Goal: Information Seeking & Learning: Learn about a topic

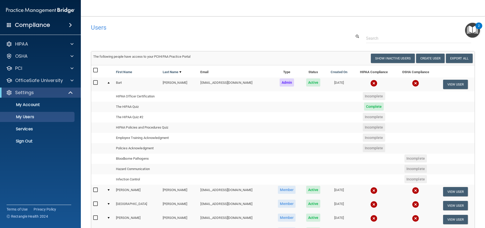
select select "20"
click at [108, 82] on td at bounding box center [109, 84] width 9 height 14
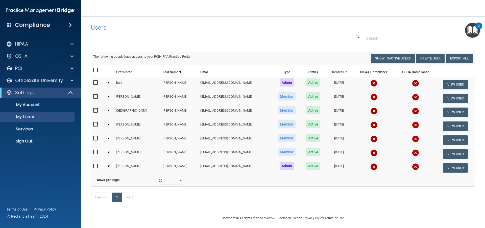
click at [203, 153] on td "[EMAIL_ADDRESS][DOMAIN_NAME]" at bounding box center [235, 154] width 74 height 14
click at [95, 151] on input "checkbox" at bounding box center [96, 152] width 6 height 4
checkbox input "true"
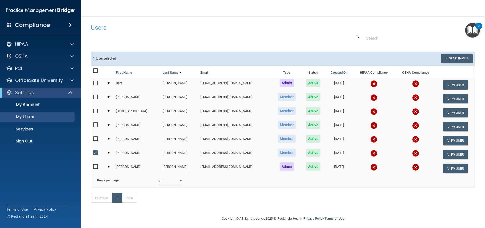
scroll to position [10, 0]
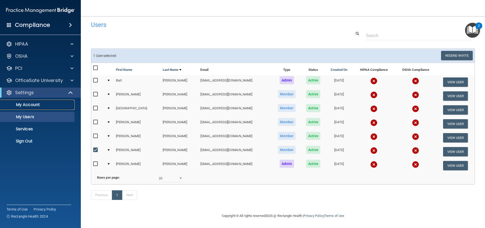
click at [57, 106] on p "My Account" at bounding box center [37, 104] width 69 height 5
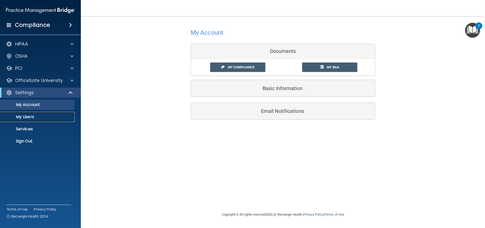
click at [39, 119] on p "My Users" at bounding box center [37, 116] width 69 height 5
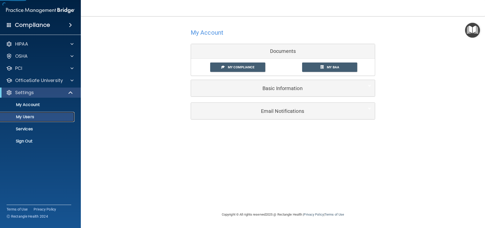
select select "20"
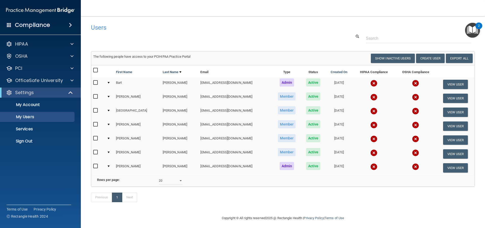
click at [95, 150] on input "checkbox" at bounding box center [96, 152] width 6 height 4
checkbox input "true"
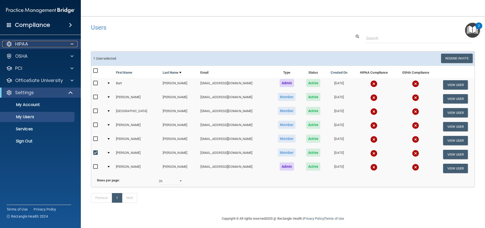
click at [54, 43] on div "HIPAA" at bounding box center [33, 44] width 63 height 6
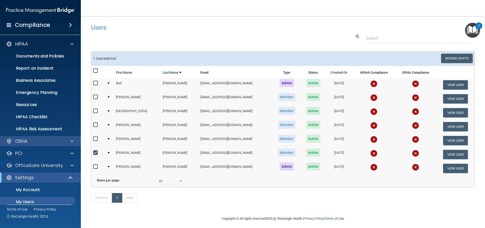
click at [53, 137] on div "OSHA" at bounding box center [40, 141] width 81 height 10
click at [54, 138] on div "OSHA" at bounding box center [40, 141] width 81 height 10
click at [71, 137] on div "OSHA" at bounding box center [40, 141] width 81 height 10
click at [72, 140] on span at bounding box center [71, 141] width 3 height 6
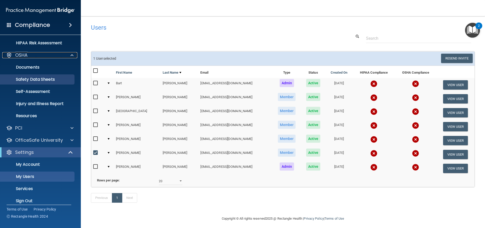
scroll to position [91, 0]
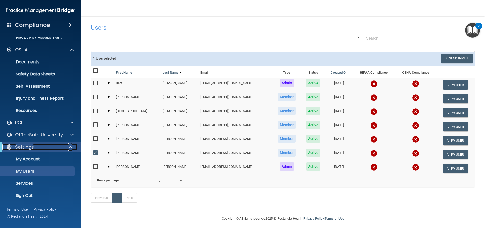
click at [67, 146] on div at bounding box center [71, 147] width 12 height 6
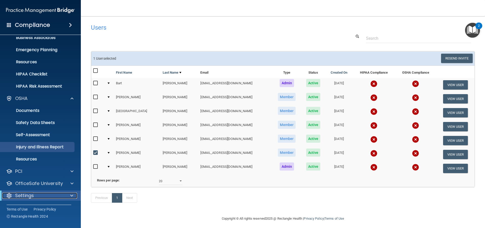
scroll to position [43, 0]
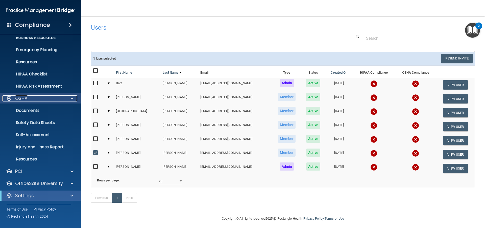
click at [67, 97] on div at bounding box center [71, 98] width 13 height 6
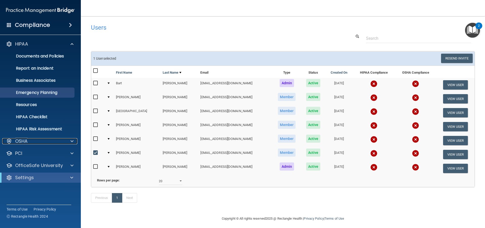
scroll to position [0, 0]
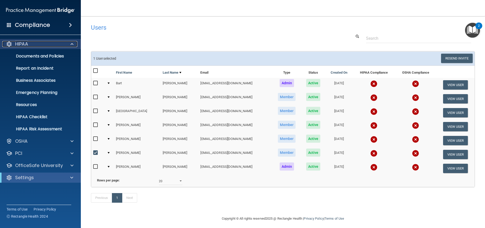
click at [69, 43] on div at bounding box center [71, 44] width 13 height 6
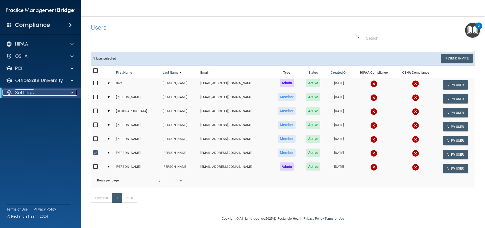
click at [73, 91] on div at bounding box center [71, 92] width 12 height 6
click at [72, 83] on span at bounding box center [71, 80] width 3 height 6
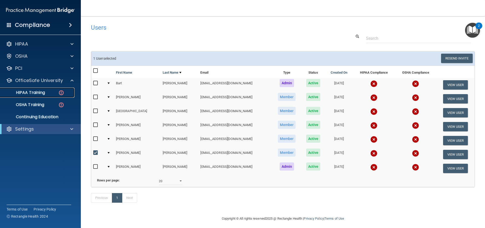
click at [51, 91] on div "HIPAA Training" at bounding box center [37, 92] width 69 height 5
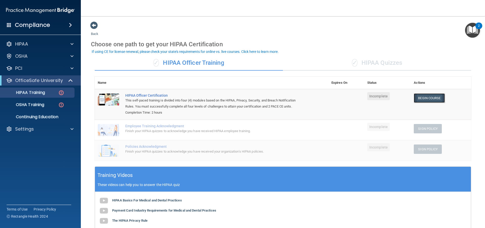
click at [421, 99] on link "Begin Course" at bounding box center [429, 97] width 31 height 9
click at [29, 43] on div "HIPAA" at bounding box center [33, 44] width 63 height 6
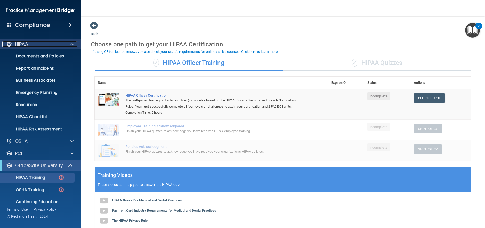
click at [29, 43] on div "HIPAA" at bounding box center [33, 44] width 63 height 6
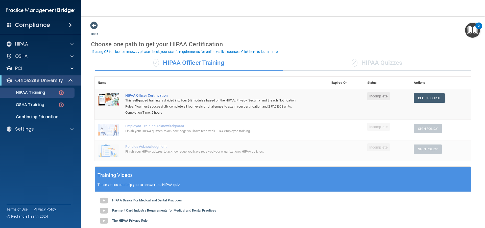
click at [16, 27] on h4 "Compliance" at bounding box center [32, 24] width 35 height 7
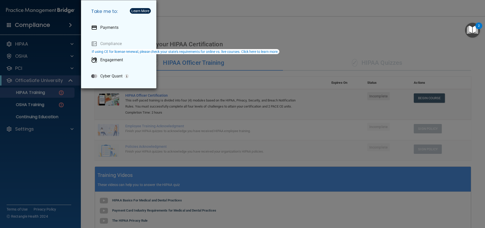
click at [15, 27] on div "Take me to: Payments Compliance Engagement Cyber Quant" at bounding box center [242, 114] width 485 height 228
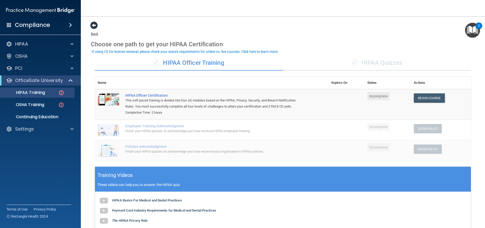
click at [92, 25] on span at bounding box center [94, 25] width 8 height 8
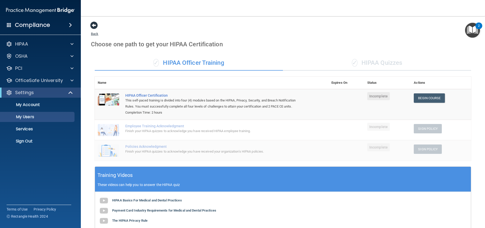
click at [91, 27] on span at bounding box center [94, 25] width 8 height 8
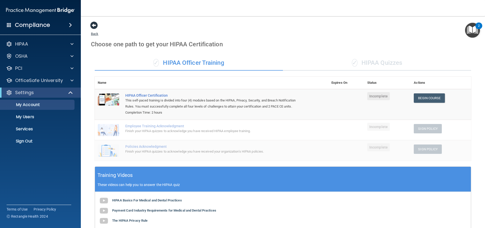
click at [91, 26] on span at bounding box center [94, 25] width 8 height 8
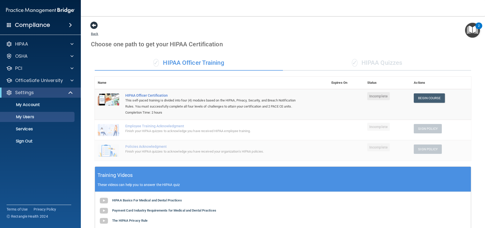
click at [93, 25] on span at bounding box center [94, 25] width 8 height 8
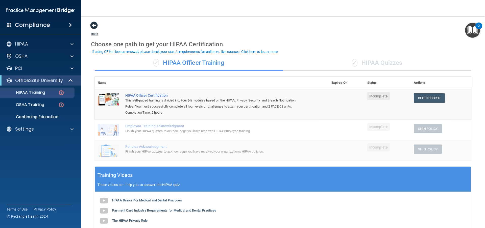
click at [96, 34] on link "Back" at bounding box center [94, 31] width 7 height 10
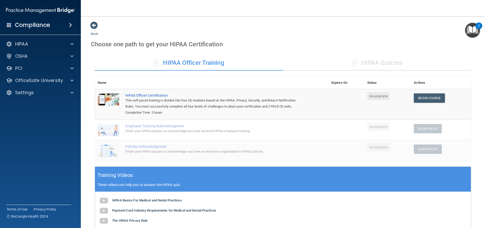
click at [94, 30] on div "Back Choose one path to get your HIPAA Certification ✓ HIPAA Officer Training ✓…" at bounding box center [283, 162] width 384 height 282
click at [94, 27] on span at bounding box center [94, 25] width 8 height 8
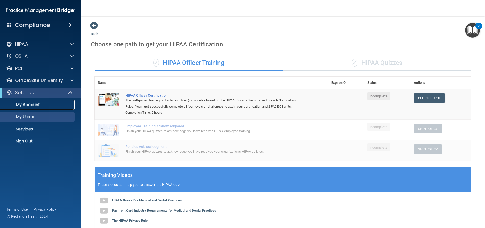
click at [37, 103] on p "My Account" at bounding box center [37, 104] width 69 height 5
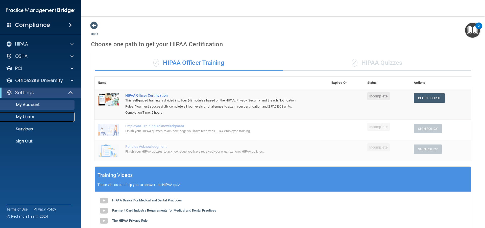
click at [30, 116] on p "My Users" at bounding box center [37, 116] width 69 height 5
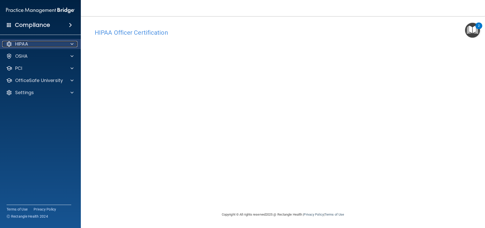
click at [27, 45] on p "HIPAA" at bounding box center [21, 44] width 13 height 6
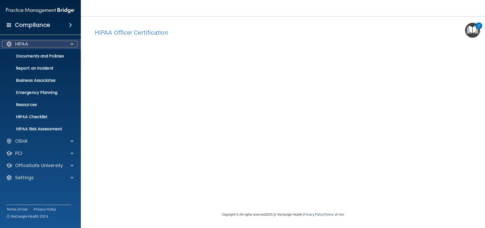
click at [27, 45] on p "HIPAA" at bounding box center [21, 44] width 13 height 6
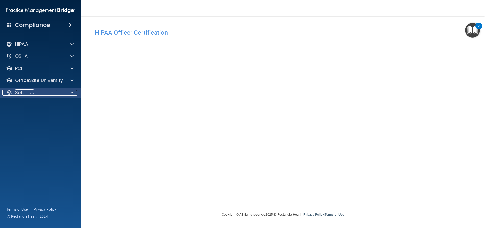
click at [36, 90] on div "Settings" at bounding box center [33, 92] width 63 height 6
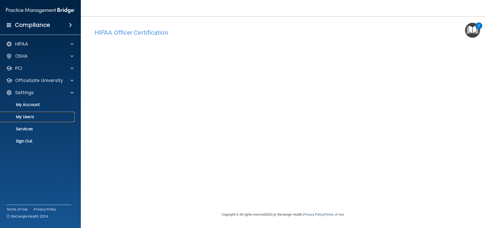
click at [38, 116] on p "My Users" at bounding box center [37, 116] width 69 height 5
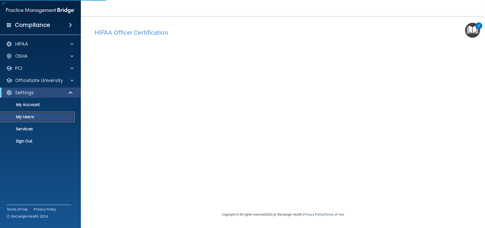
select select "20"
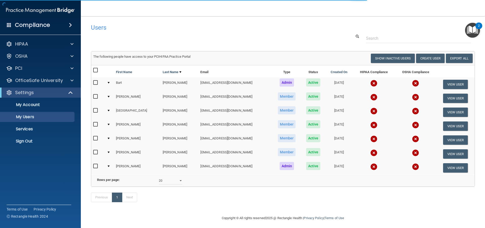
click at [110, 152] on div at bounding box center [109, 152] width 2 height 2
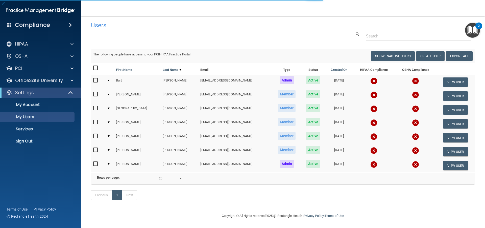
scroll to position [10, 0]
click at [110, 149] on div at bounding box center [109, 150] width 2 height 2
click at [110, 144] on td at bounding box center [109, 151] width 9 height 14
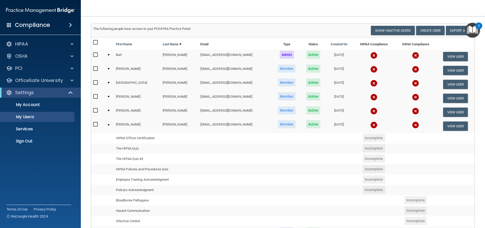
scroll to position [27, 0]
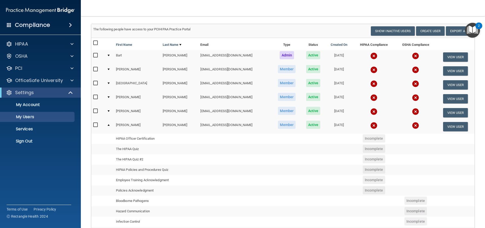
click at [110, 55] on div at bounding box center [109, 56] width 2 height 2
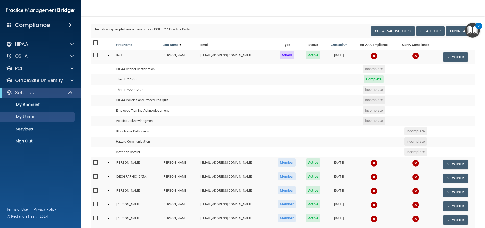
click at [110, 56] on div at bounding box center [109, 56] width 2 height 2
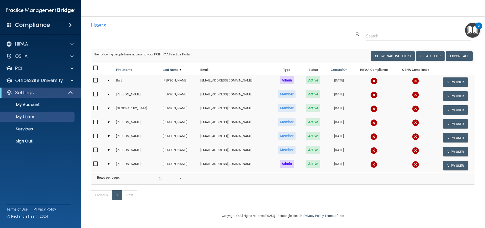
click at [110, 149] on div at bounding box center [109, 150] width 2 height 2
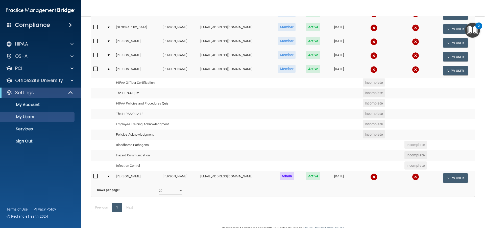
scroll to position [86, 0]
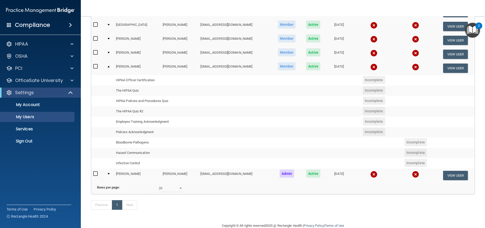
click at [364, 84] on td "Incomplete" at bounding box center [374, 80] width 42 height 10
drag, startPoint x: 362, startPoint y: 88, endPoint x: 362, endPoint y: 93, distance: 5.1
click at [363, 89] on span "Incomplete" at bounding box center [374, 90] width 22 height 8
drag, startPoint x: 361, startPoint y: 97, endPoint x: 362, endPoint y: 102, distance: 5.1
click at [363, 97] on span "Incomplete" at bounding box center [374, 100] width 22 height 8
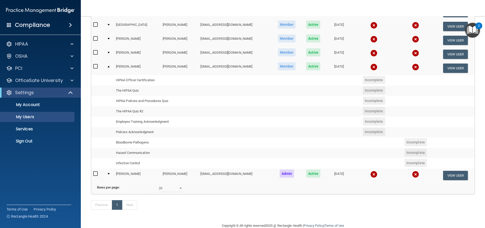
click at [363, 102] on span "Incomplete" at bounding box center [374, 100] width 22 height 8
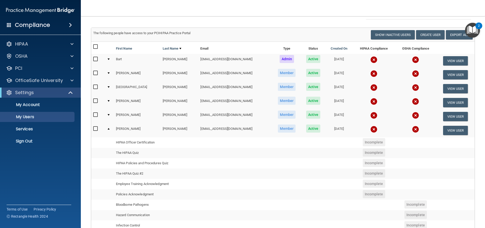
scroll to position [10, 0]
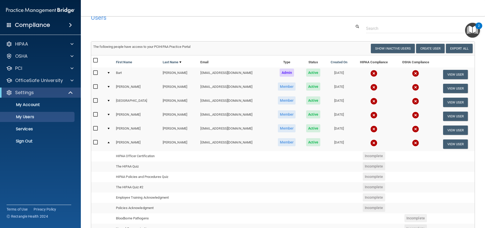
click at [109, 143] on td at bounding box center [109, 144] width 9 height 14
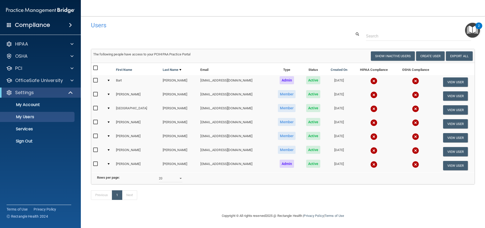
click at [97, 148] on input "checkbox" at bounding box center [96, 150] width 6 height 4
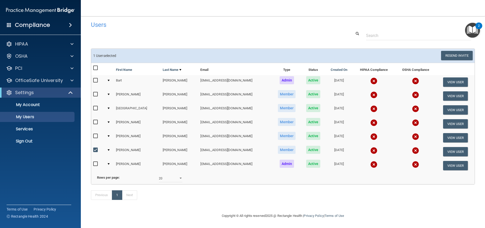
scroll to position [10, 0]
click at [63, 43] on div "HIPAA" at bounding box center [33, 44] width 63 height 6
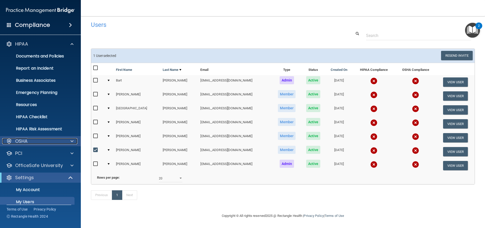
click at [75, 139] on div at bounding box center [71, 141] width 13 height 6
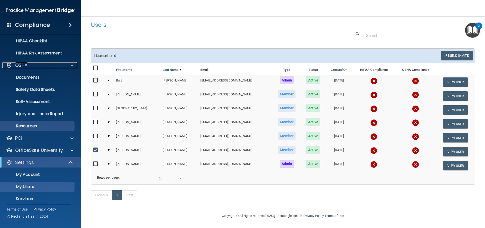
scroll to position [91, 0]
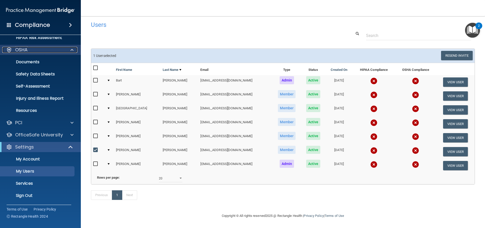
click at [69, 52] on div at bounding box center [71, 50] width 13 height 6
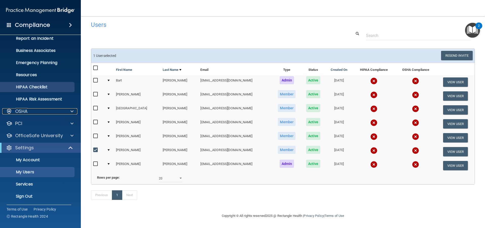
scroll to position [31, 0]
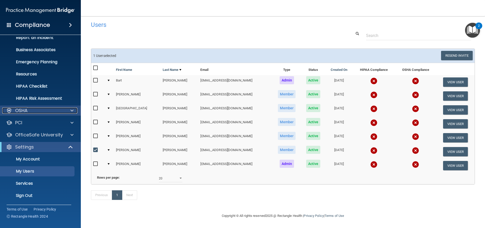
click at [69, 109] on div at bounding box center [71, 110] width 13 height 6
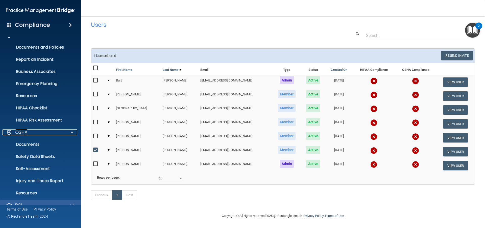
scroll to position [0, 0]
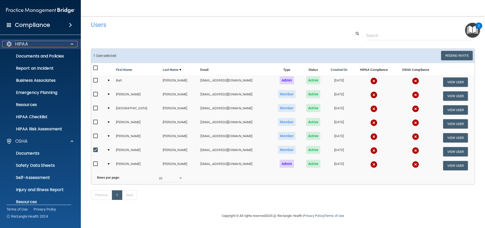
click at [69, 45] on div at bounding box center [71, 44] width 13 height 6
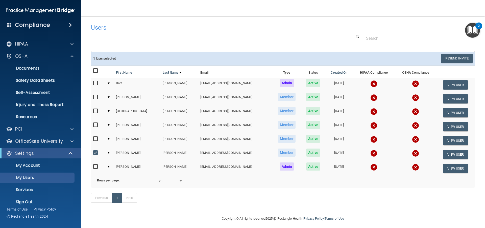
click at [97, 152] on input "checkbox" at bounding box center [96, 153] width 6 height 4
checkbox input "false"
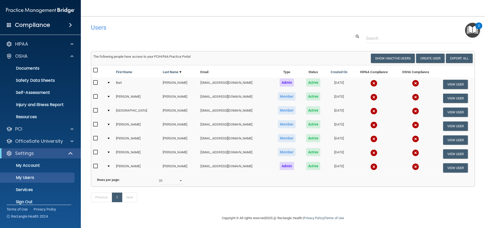
scroll to position [10, 0]
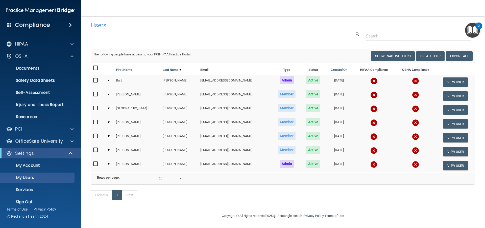
click at [475, 25] on img "Open Resource Center, 2 new notifications" at bounding box center [472, 30] width 15 height 15
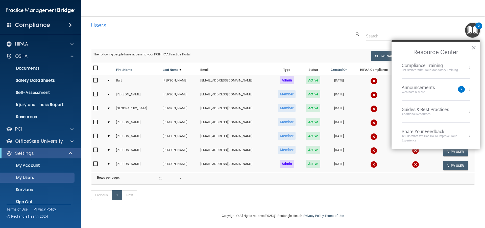
scroll to position [0, 0]
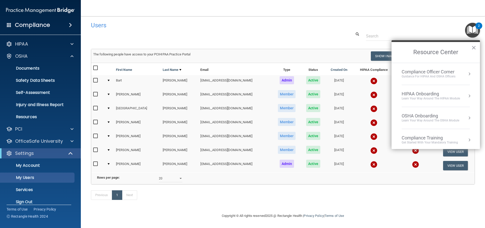
click at [471, 31] on img "Open Resource Center, 2 new notifications" at bounding box center [472, 30] width 15 height 15
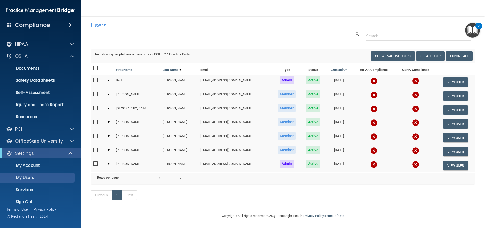
scroll to position [10, 0]
click at [24, 202] on p "Sign Out" at bounding box center [37, 201] width 69 height 5
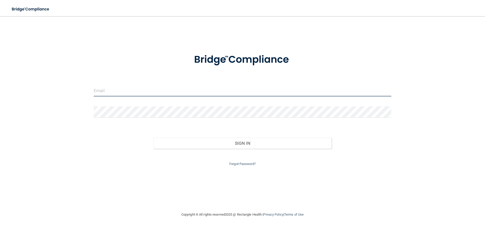
click at [126, 93] on input "email" at bounding box center [243, 90] width 298 height 11
click at [133, 95] on input "ri" at bounding box center [243, 90] width 298 height 11
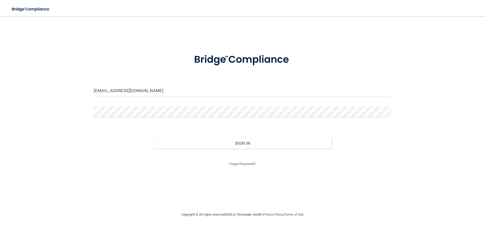
click at [131, 101] on form "r.diana1614@yahoo.com Invalid email/password. You don't have permission to acce…" at bounding box center [243, 106] width 298 height 120
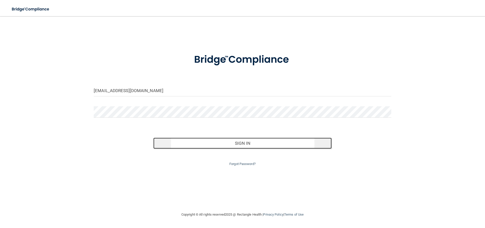
click at [254, 140] on button "Sign In" at bounding box center [242, 142] width 179 height 11
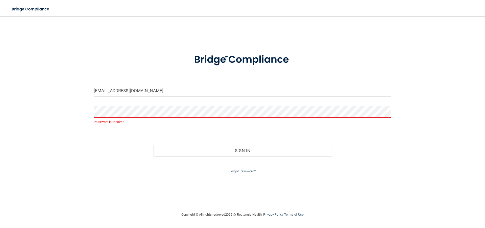
click at [183, 89] on input "[EMAIL_ADDRESS][DOMAIN_NAME]" at bounding box center [243, 90] width 298 height 11
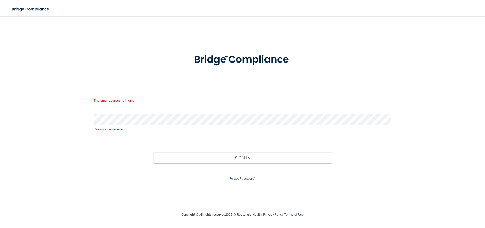
type input "r"
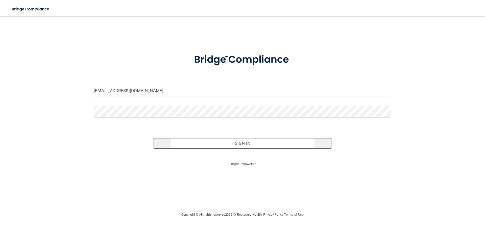
click at [254, 140] on button "Sign In" at bounding box center [242, 142] width 179 height 11
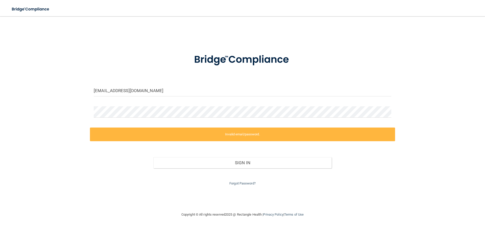
click at [130, 102] on form "r.diana1614@yahoo.com Invalid email/password. You don't have permission to acce…" at bounding box center [243, 116] width 298 height 140
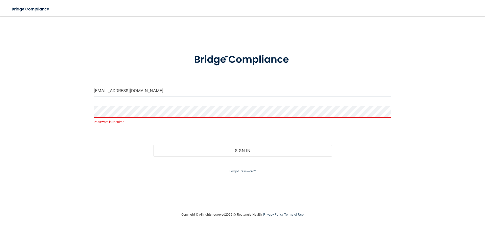
click at [162, 93] on input "[EMAIL_ADDRESS][DOMAIN_NAME]" at bounding box center [243, 90] width 298 height 11
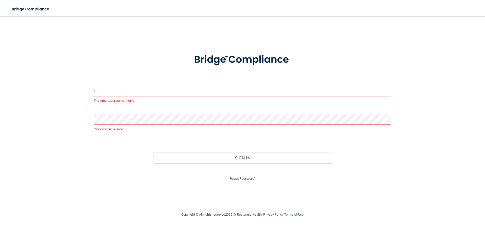
type input "r"
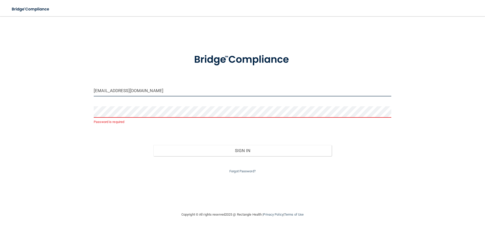
type input "[EMAIL_ADDRESS][DOMAIN_NAME]"
click at [117, 107] on form "r.diana1614@yahoo.com Password is required Invalid email/password. You don't ha…" at bounding box center [243, 110] width 298 height 128
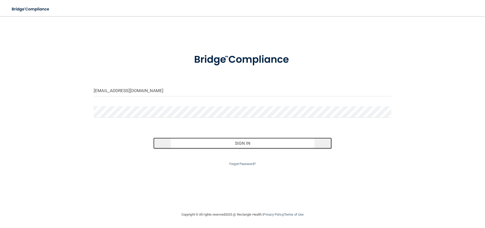
click at [218, 140] on button "Sign In" at bounding box center [242, 142] width 179 height 11
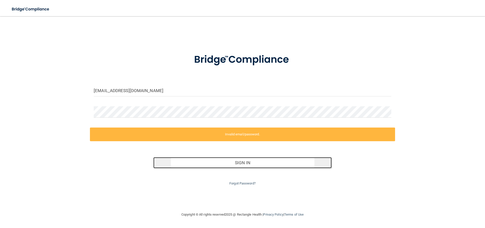
click at [242, 163] on button "Sign In" at bounding box center [242, 162] width 179 height 11
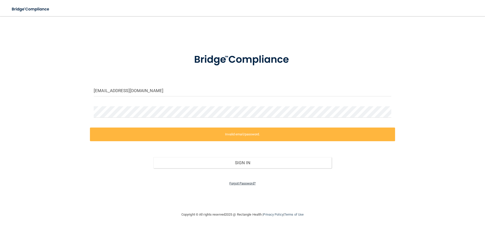
click at [236, 183] on link "Forgot Password?" at bounding box center [242, 183] width 26 height 4
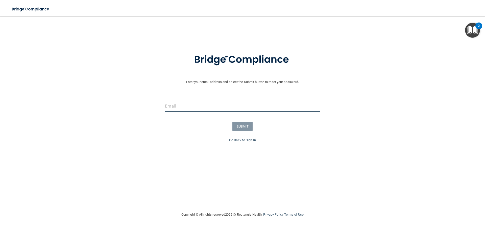
click at [196, 110] on input "email" at bounding box center [242, 105] width 155 height 11
type input "[EMAIL_ADDRESS][DOMAIN_NAME]"
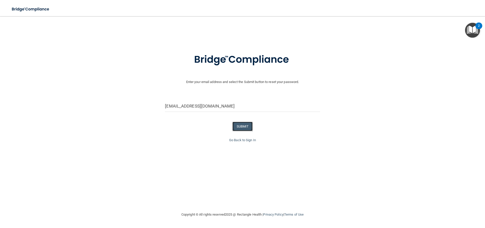
click at [246, 124] on button "SUBMIT" at bounding box center [242, 125] width 20 height 9
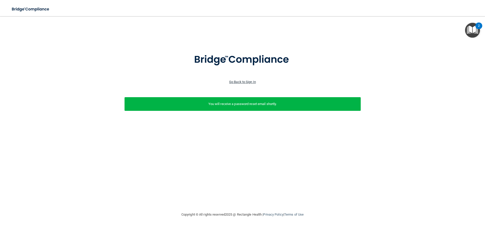
click at [240, 82] on link "Go Back to Sign In" at bounding box center [242, 82] width 27 height 4
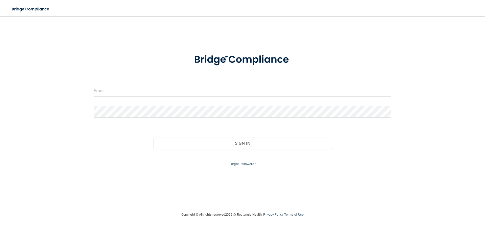
click at [189, 92] on input "email" at bounding box center [243, 90] width 298 height 11
click at [168, 91] on input "[EMAIL_ADDRESS][DOMAIN_NAME]" at bounding box center [243, 90] width 298 height 11
type input "[EMAIL_ADDRESS][DOMAIN_NAME]"
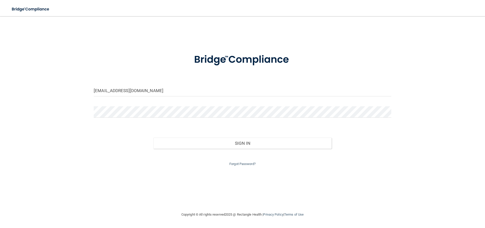
click at [163, 103] on form "r.diana1614@yahoo.com Invalid email/password. You don't have permission to acce…" at bounding box center [243, 106] width 298 height 120
click at [153, 137] on button "Sign In" at bounding box center [242, 142] width 179 height 11
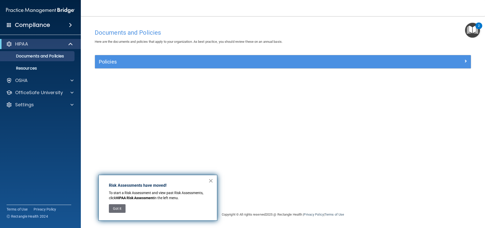
click at [212, 179] on button "×" at bounding box center [210, 180] width 5 height 8
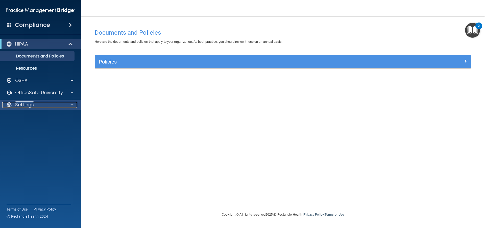
click at [50, 102] on div "Settings" at bounding box center [33, 105] width 63 height 6
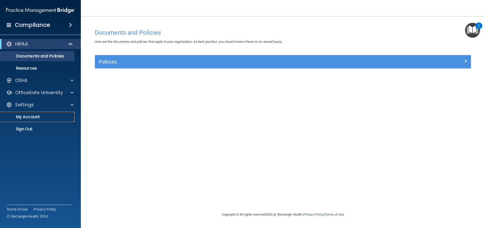
click at [47, 115] on p "My Account" at bounding box center [37, 116] width 69 height 5
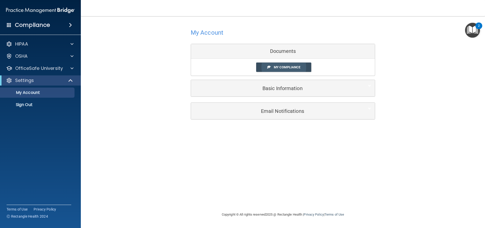
click at [286, 69] on link "My Compliance" at bounding box center [283, 66] width 55 height 9
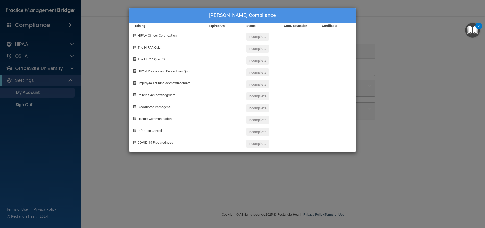
click at [117, 25] on div "[PERSON_NAME] Compliance Training Expires On Status Cont. Education Certificate…" at bounding box center [242, 114] width 485 height 228
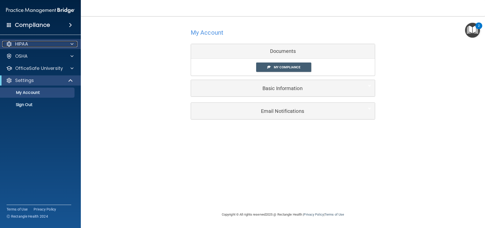
click at [34, 42] on div "HIPAA" at bounding box center [33, 44] width 63 height 6
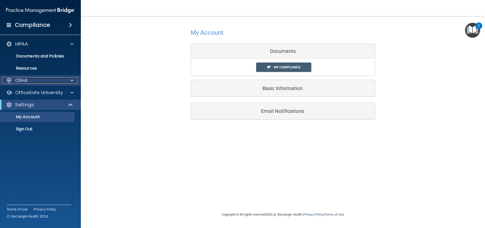
click at [32, 79] on div "OSHA" at bounding box center [33, 80] width 63 height 6
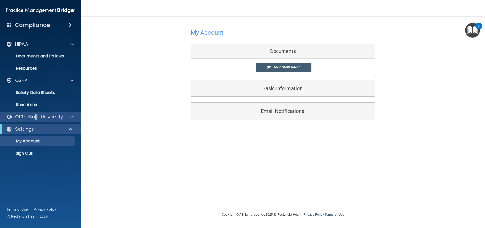
drag, startPoint x: 34, startPoint y: 113, endPoint x: 36, endPoint y: 115, distance: 2.9
click at [36, 115] on div "OfficeSafe University" at bounding box center [40, 117] width 81 height 10
click at [36, 115] on p "OfficeSafe University" at bounding box center [39, 117] width 48 height 6
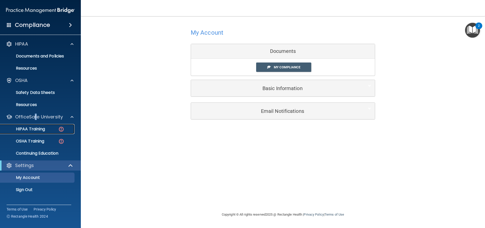
click at [31, 128] on p "HIPAA Training" at bounding box center [24, 128] width 42 height 5
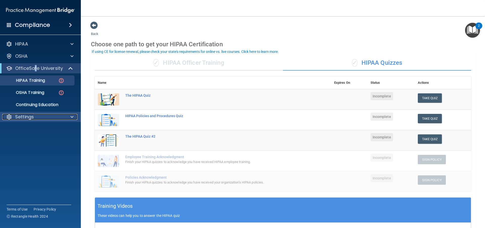
click at [62, 119] on div "Settings" at bounding box center [33, 117] width 63 height 6
click at [474, 25] on img "Open Resource Center, 2 new notifications" at bounding box center [472, 30] width 15 height 15
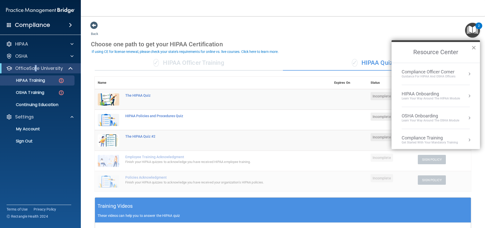
click at [472, 47] on button "×" at bounding box center [473, 47] width 5 height 8
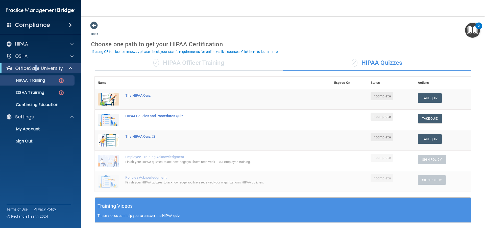
click at [476, 33] on img "Open Resource Center, 2 new notifications" at bounding box center [472, 30] width 15 height 15
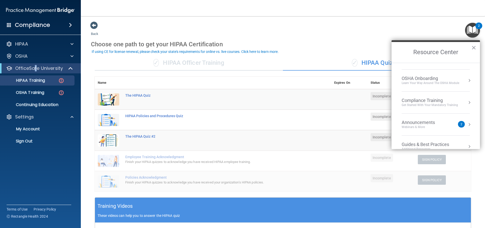
scroll to position [72, 0]
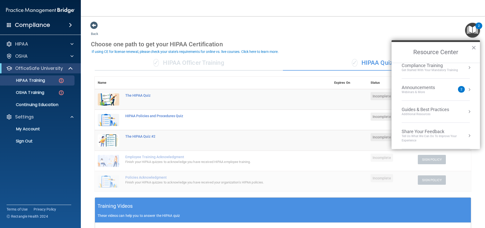
click at [424, 88] on div "Announcements" at bounding box center [423, 88] width 43 height 6
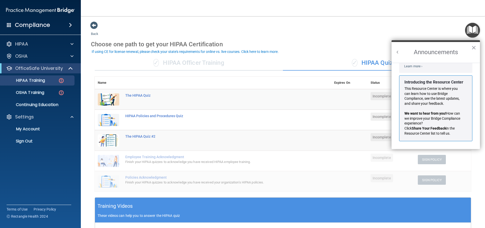
scroll to position [0, 0]
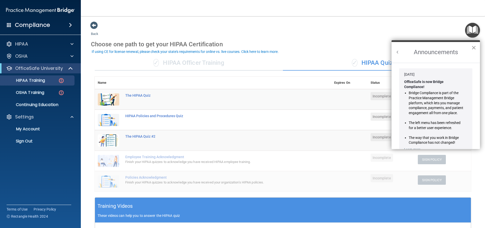
click at [475, 48] on button "×" at bounding box center [473, 47] width 5 height 8
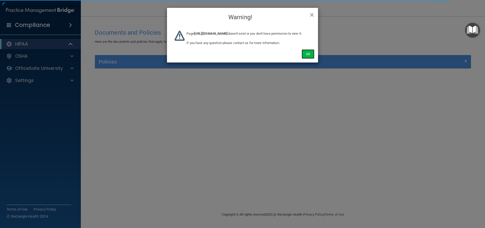
click at [310, 58] on button "Ok" at bounding box center [308, 53] width 13 height 9
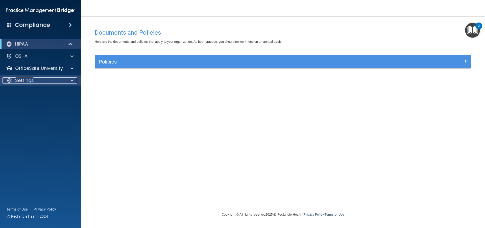
click at [28, 79] on p "Settings" at bounding box center [24, 80] width 19 height 6
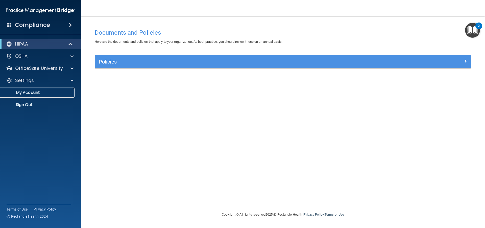
click at [31, 94] on p "My Account" at bounding box center [37, 92] width 69 height 5
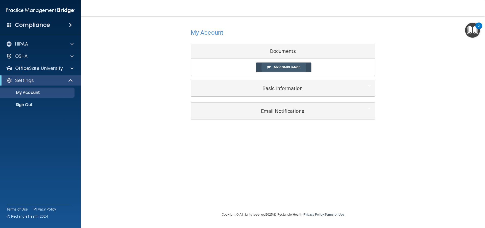
click at [283, 65] on link "My Compliance" at bounding box center [283, 66] width 55 height 9
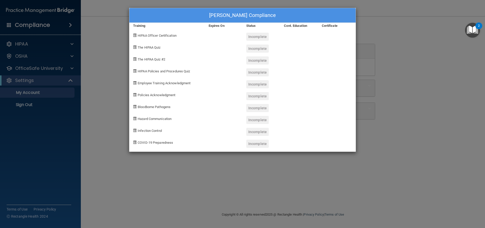
click at [408, 60] on div "[PERSON_NAME] Compliance Training Expires On Status Cont. Education Certificate…" at bounding box center [242, 114] width 485 height 228
